Goal: Information Seeking & Learning: Learn about a topic

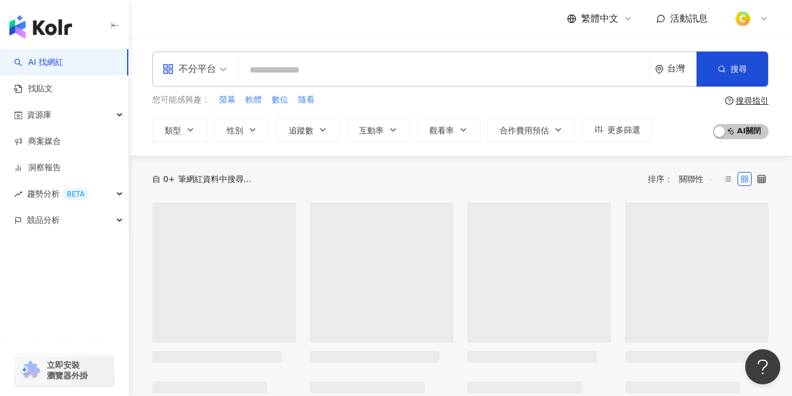
click at [312, 75] on input "search" at bounding box center [444, 70] width 402 height 22
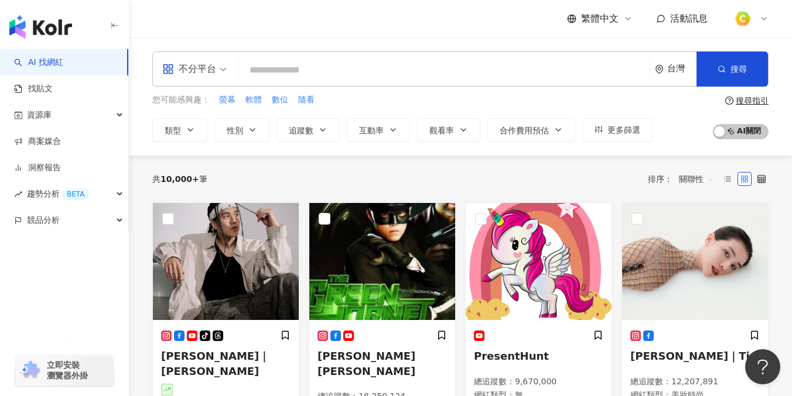
type input "**********"
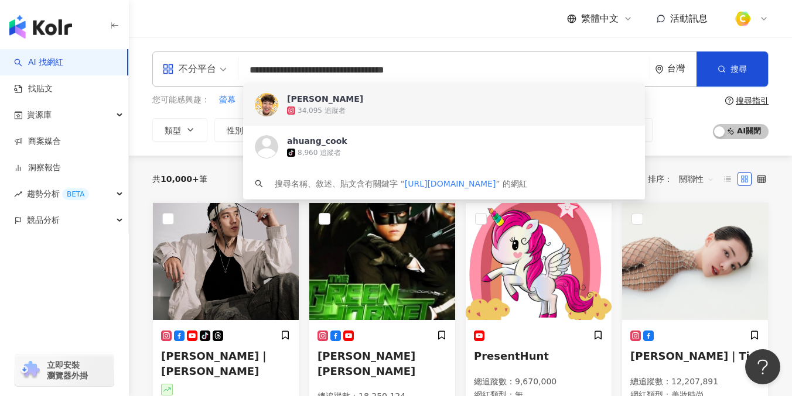
click at [295, 105] on div "34,095 追蹤者" at bounding box center [460, 111] width 346 height 12
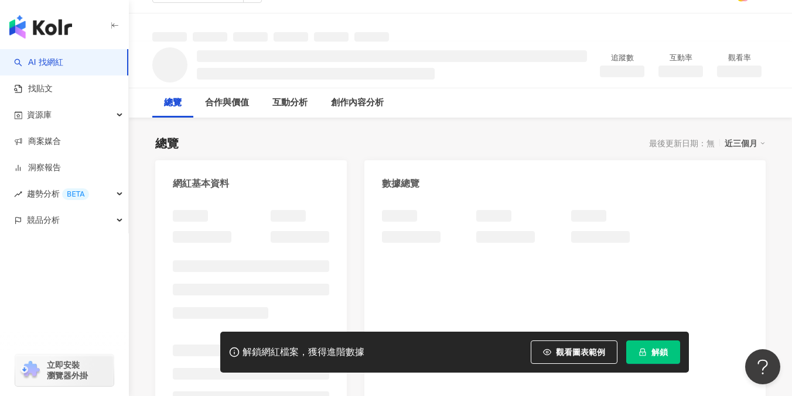
scroll to position [35, 0]
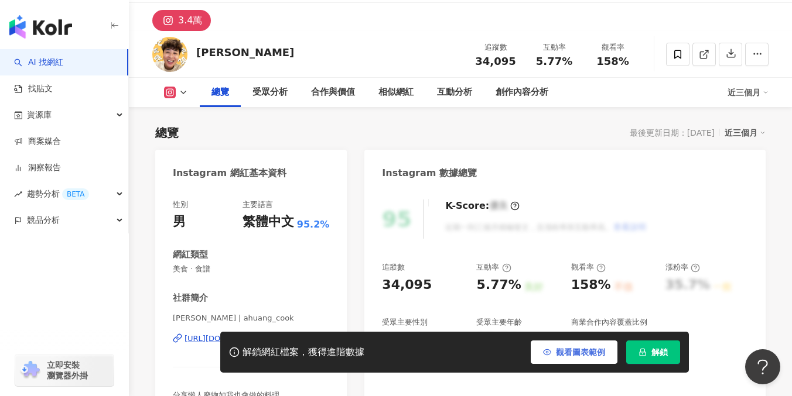
scroll to position [146, 0]
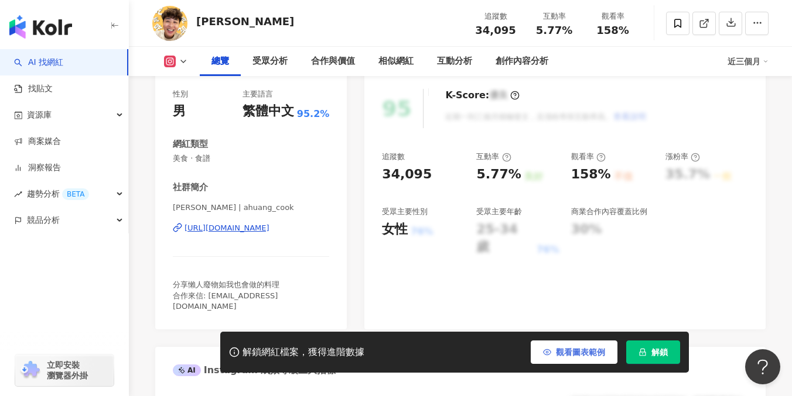
click at [563, 350] on span "觀看圖表範例" at bounding box center [580, 352] width 49 height 9
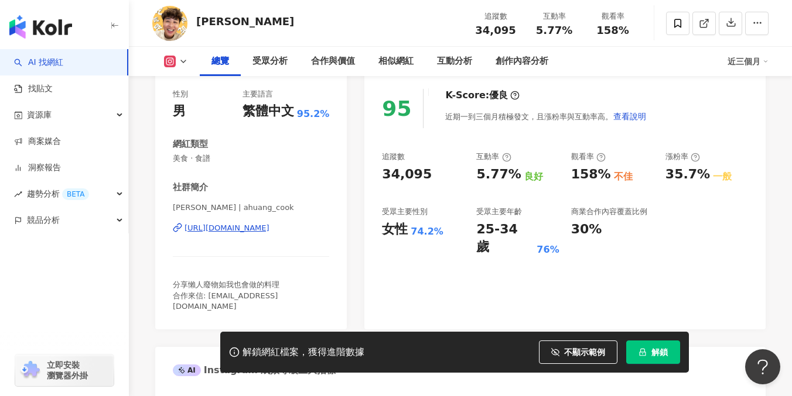
click at [265, 225] on div "[URL][DOMAIN_NAME]" at bounding box center [226, 228] width 85 height 11
